Goal: Information Seeking & Learning: Learn about a topic

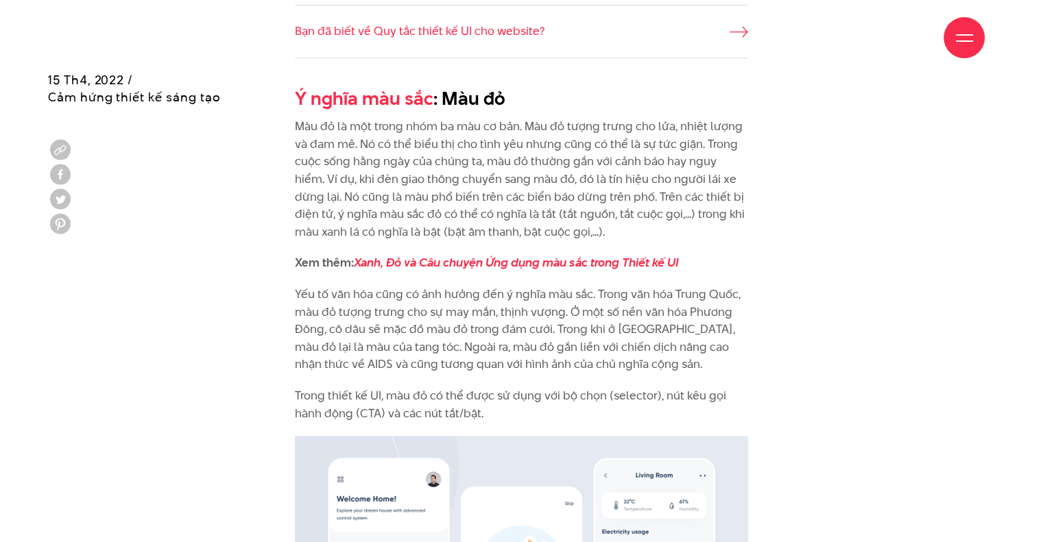
scroll to position [1234, 0]
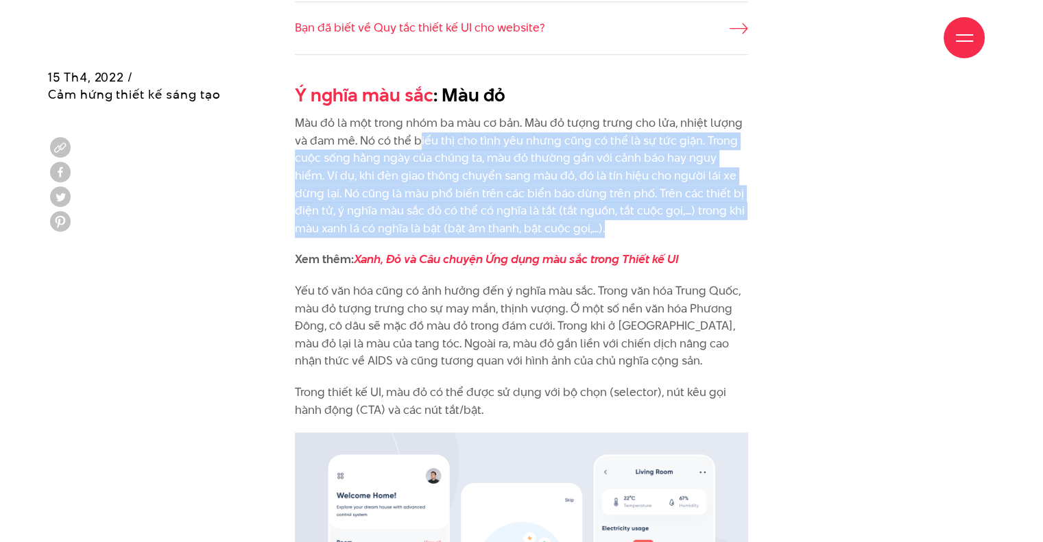
drag, startPoint x: 418, startPoint y: 140, endPoint x: 731, endPoint y: 224, distance: 323.7
click at [731, 224] on p "Màu đỏ là một trong nhóm ba màu cơ bản. Màu đỏ tượng trưng cho lửa, nhiệt lượng…" at bounding box center [521, 176] width 453 height 123
click at [632, 211] on p "Màu đỏ là một trong nhóm ba màu cơ bản. Màu đỏ tượng trưng cho lửa, nhiệt lượng…" at bounding box center [521, 176] width 453 height 123
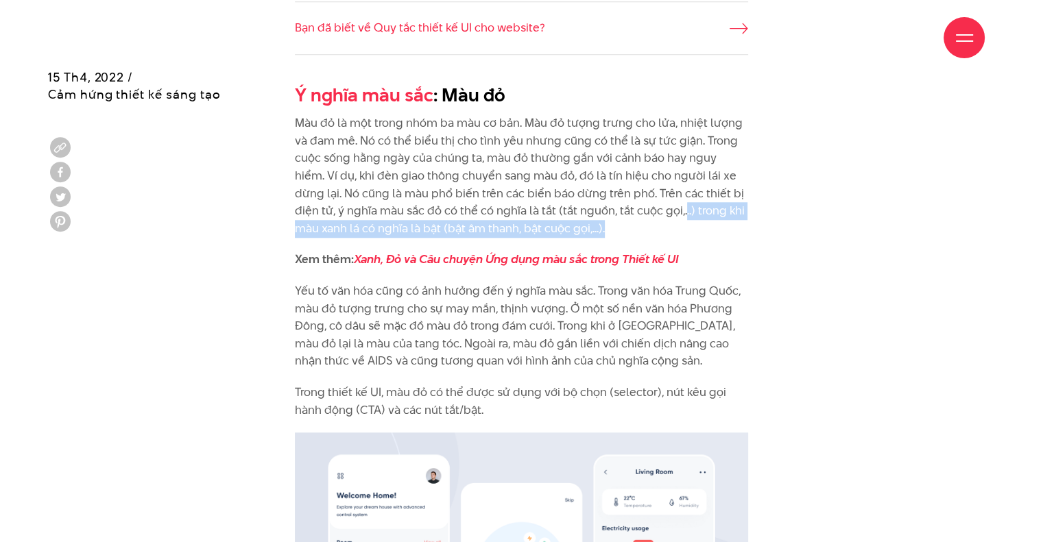
drag, startPoint x: 632, startPoint y: 211, endPoint x: 634, endPoint y: 225, distance: 14.5
click at [634, 225] on p "Màu đỏ là một trong nhóm ba màu cơ bản. Màu đỏ tượng trưng cho lửa, nhiệt lượng…" at bounding box center [521, 176] width 453 height 123
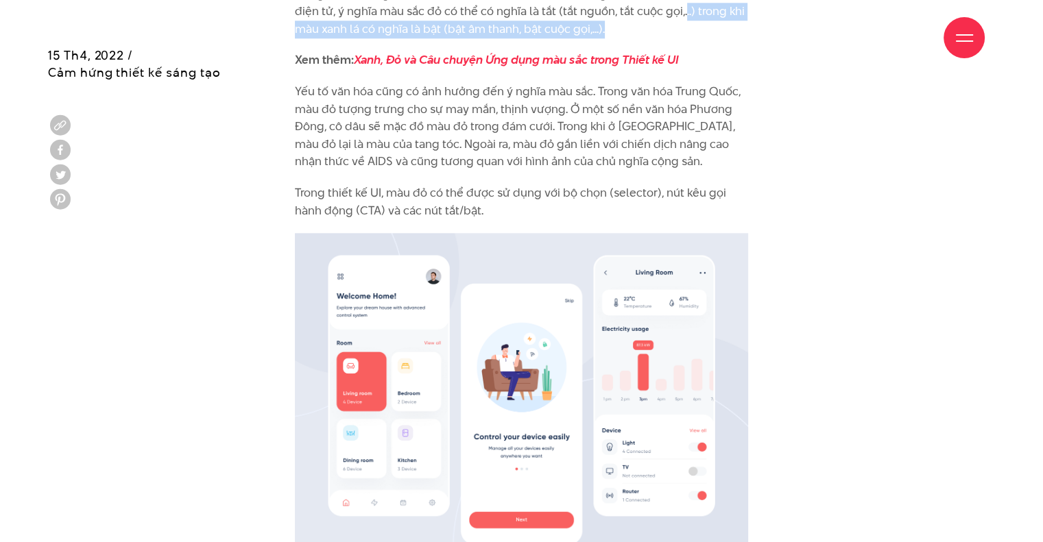
scroll to position [1440, 0]
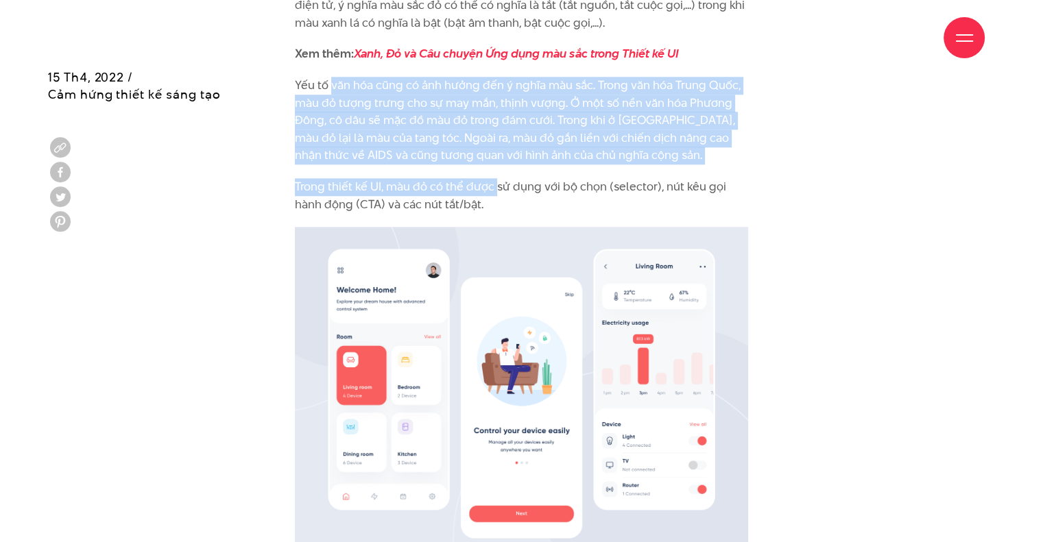
drag, startPoint x: 333, startPoint y: 79, endPoint x: 498, endPoint y: 180, distance: 194.0
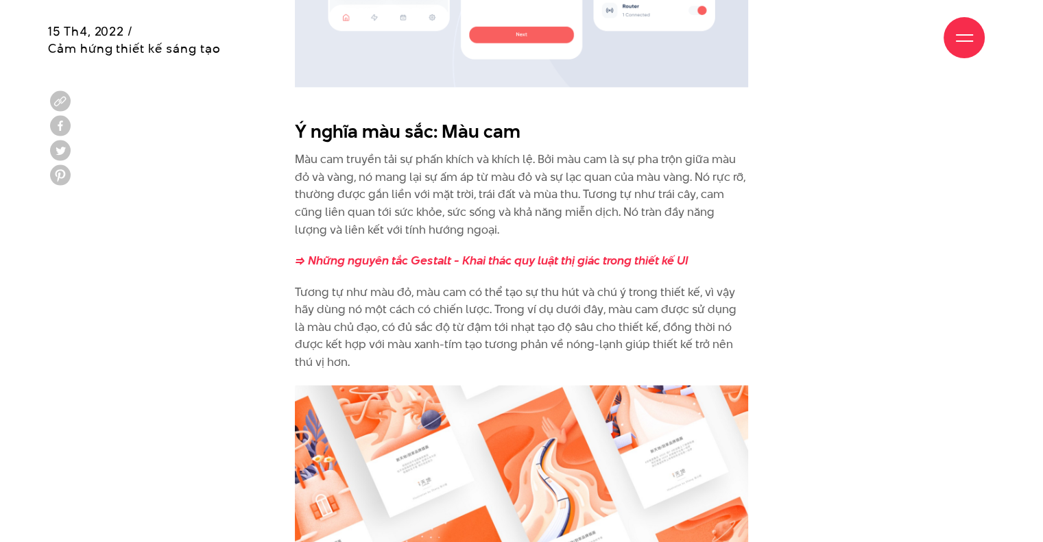
scroll to position [1920, 0]
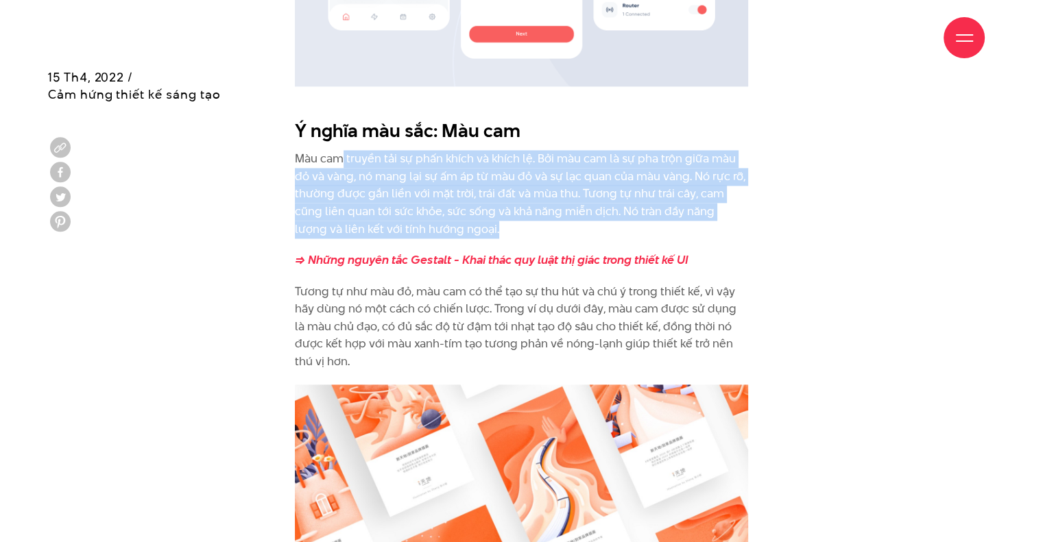
drag, startPoint x: 342, startPoint y: 158, endPoint x: 479, endPoint y: 230, distance: 155.2
click at [479, 230] on p "Màu cam truyền tải sự phấn khích và khích lệ. Bởi màu cam là sự pha trộn giữa m…" at bounding box center [521, 194] width 453 height 88
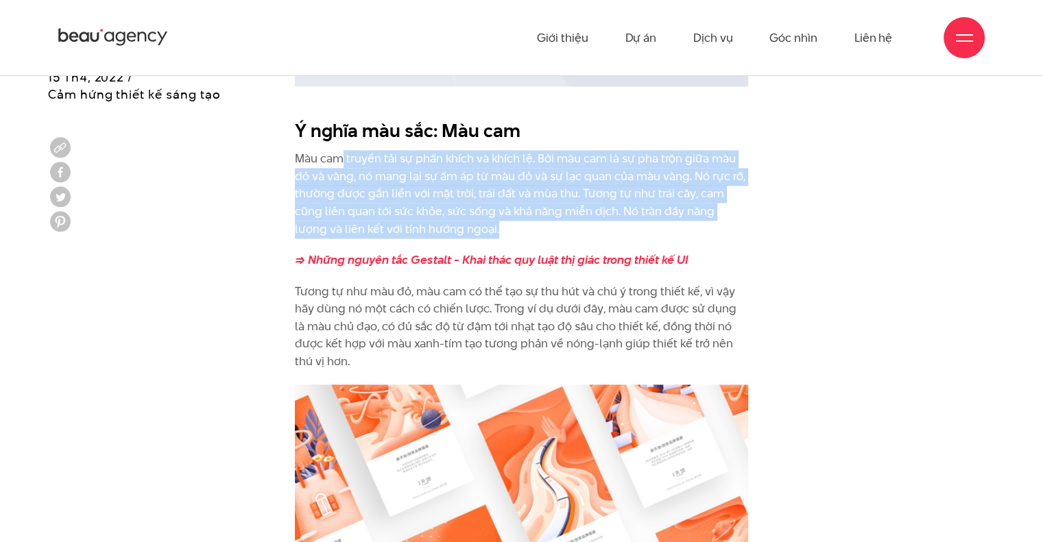
click at [464, 234] on p "Màu cam truyền tải sự phấn khích và khích lệ. Bởi màu cam là sự pha trộn giữa m…" at bounding box center [521, 194] width 453 height 88
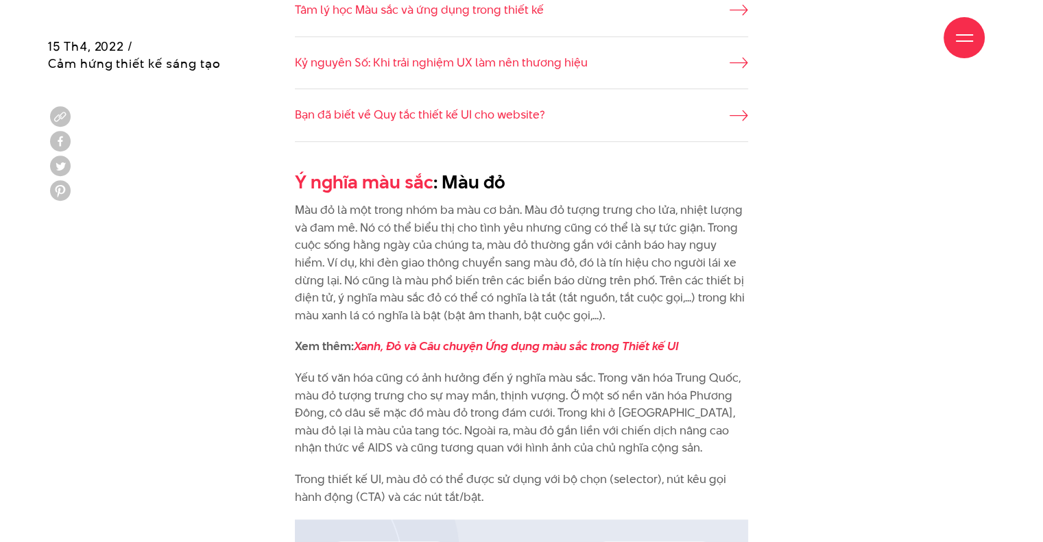
scroll to position [1155, 0]
